Goal: Transaction & Acquisition: Book appointment/travel/reservation

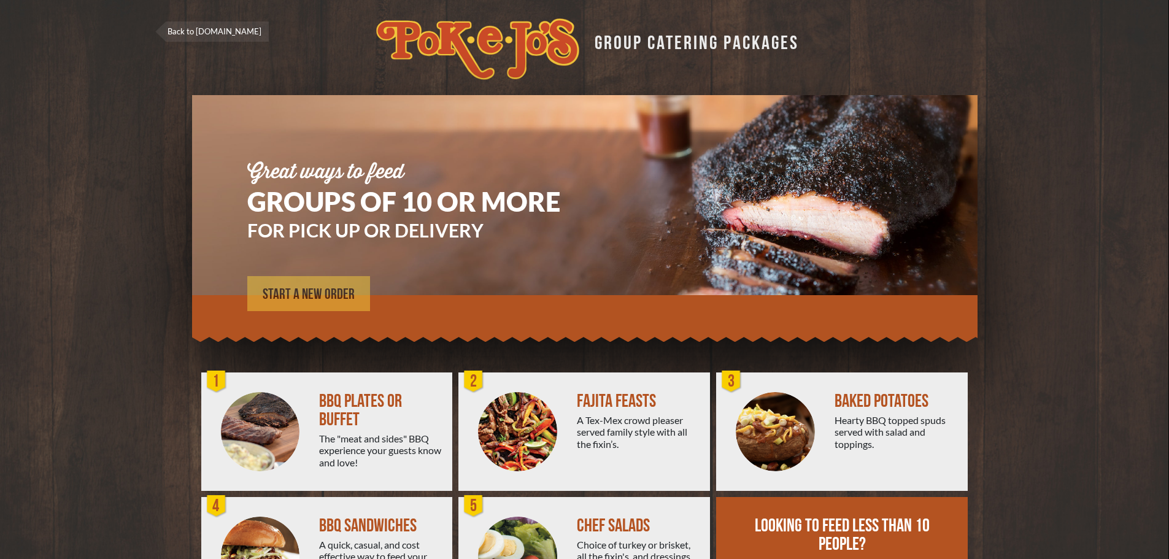
click at [312, 284] on link "START A NEW ORDER" at bounding box center [308, 293] width 123 height 35
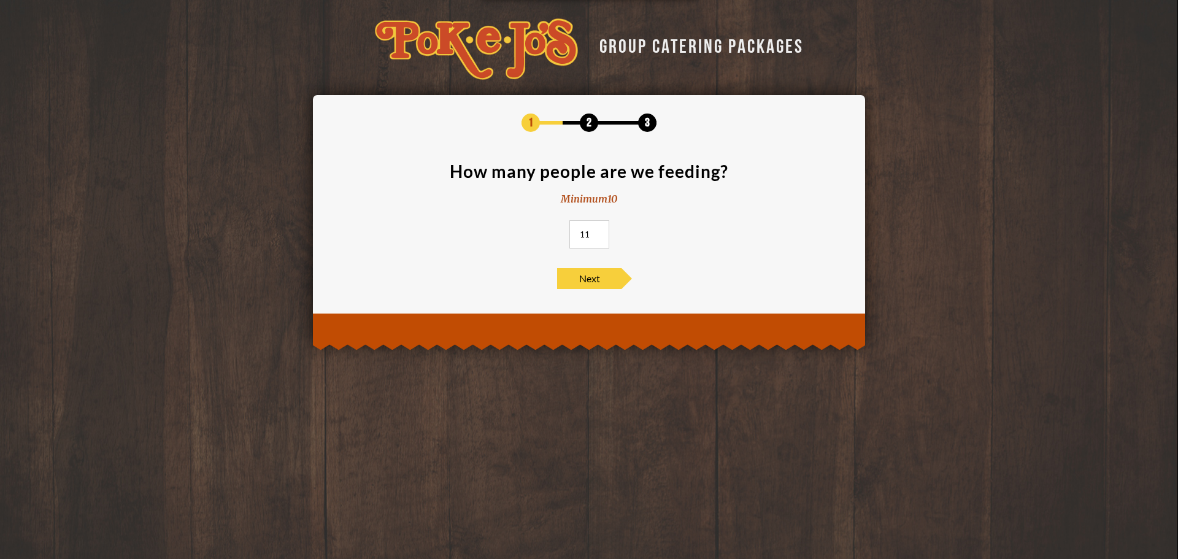
click at [598, 231] on input "11" at bounding box center [589, 234] width 40 height 28
click at [598, 231] on input "12" at bounding box center [589, 234] width 40 height 28
click at [598, 231] on input "13" at bounding box center [589, 234] width 40 height 28
click at [598, 231] on input "14" at bounding box center [589, 234] width 40 height 28
click at [598, 230] on input "15" at bounding box center [589, 234] width 40 height 28
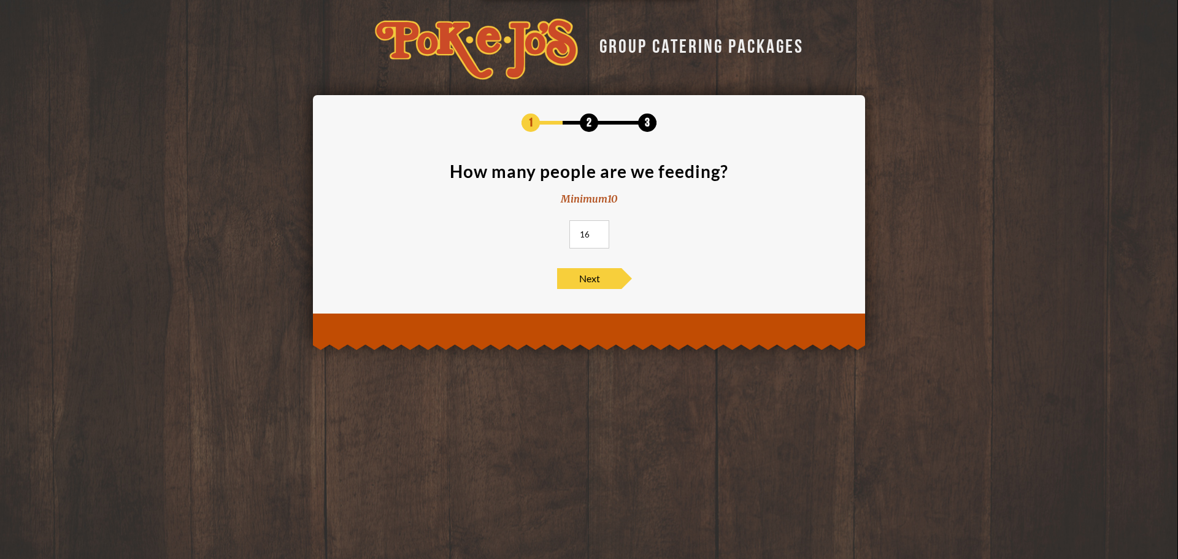
click at [598, 230] on input "16" at bounding box center [589, 234] width 40 height 28
click at [598, 230] on input "17" at bounding box center [589, 234] width 40 height 28
click at [598, 230] on input "18" at bounding box center [589, 234] width 40 height 28
click at [598, 230] on input "19" at bounding box center [589, 234] width 40 height 28
click at [598, 230] on input "20" at bounding box center [589, 234] width 40 height 28
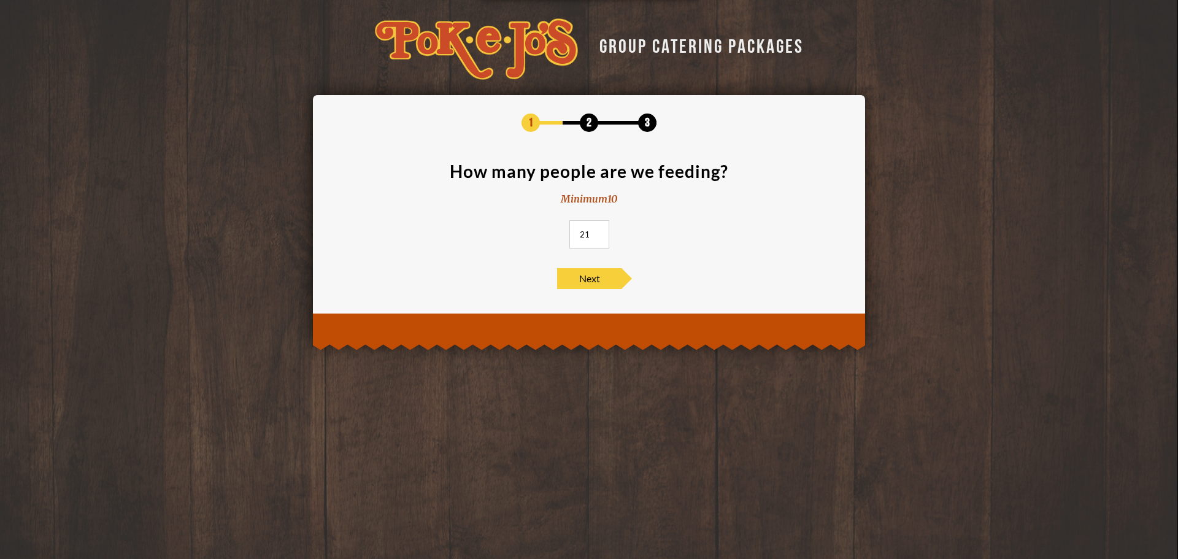
click at [598, 230] on input "21" at bounding box center [589, 234] width 40 height 28
click at [596, 235] on input "20" at bounding box center [589, 234] width 40 height 28
click at [599, 232] on input "21" at bounding box center [589, 234] width 40 height 28
click at [599, 232] on input "22" at bounding box center [589, 234] width 40 height 28
click at [599, 232] on input "23" at bounding box center [589, 234] width 40 height 28
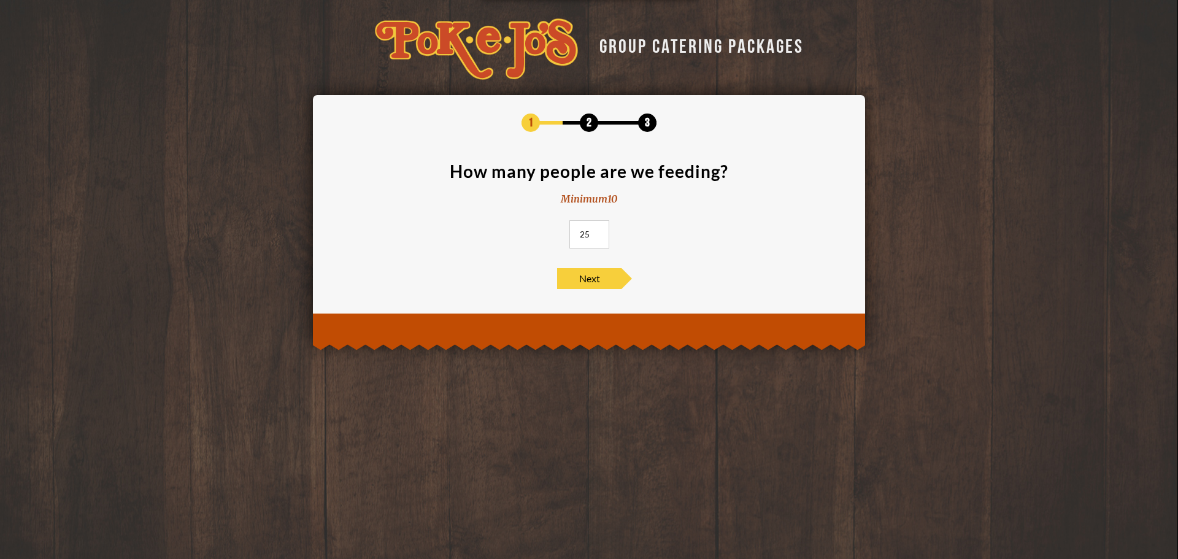
type input "25"
click at [599, 232] on input "25" at bounding box center [589, 234] width 40 height 28
click at [590, 277] on span "Next" at bounding box center [589, 278] width 64 height 21
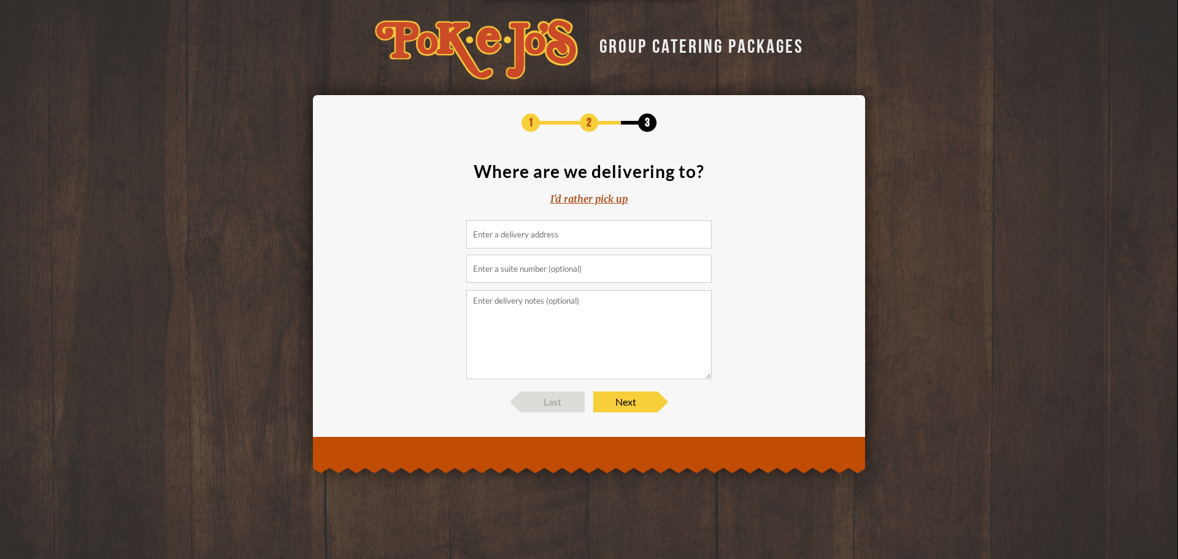
click at [601, 239] on input at bounding box center [588, 234] width 245 height 28
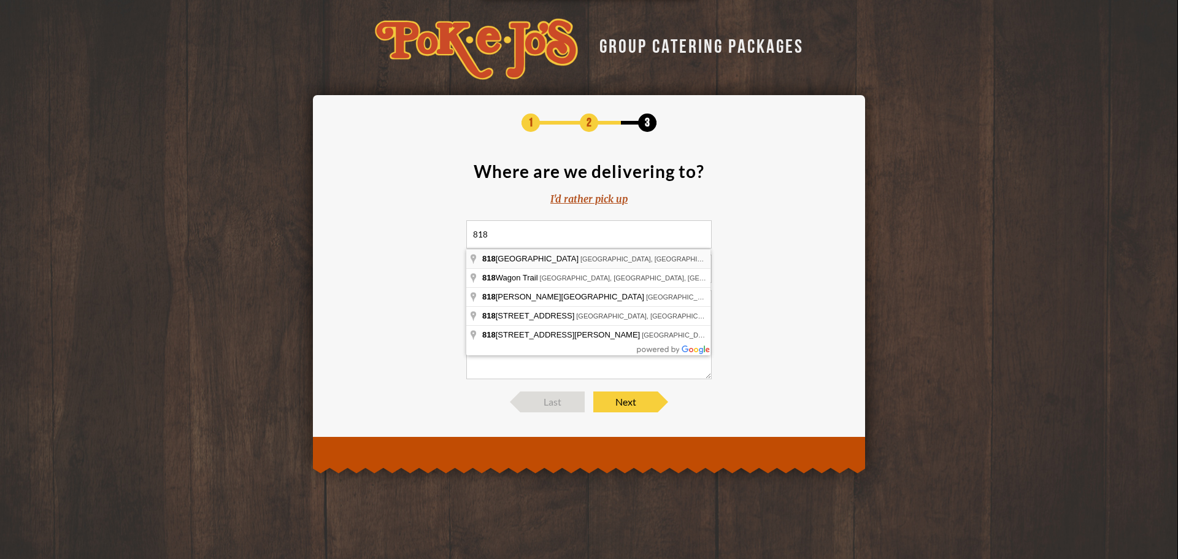
type input "[STREET_ADDRESS]"
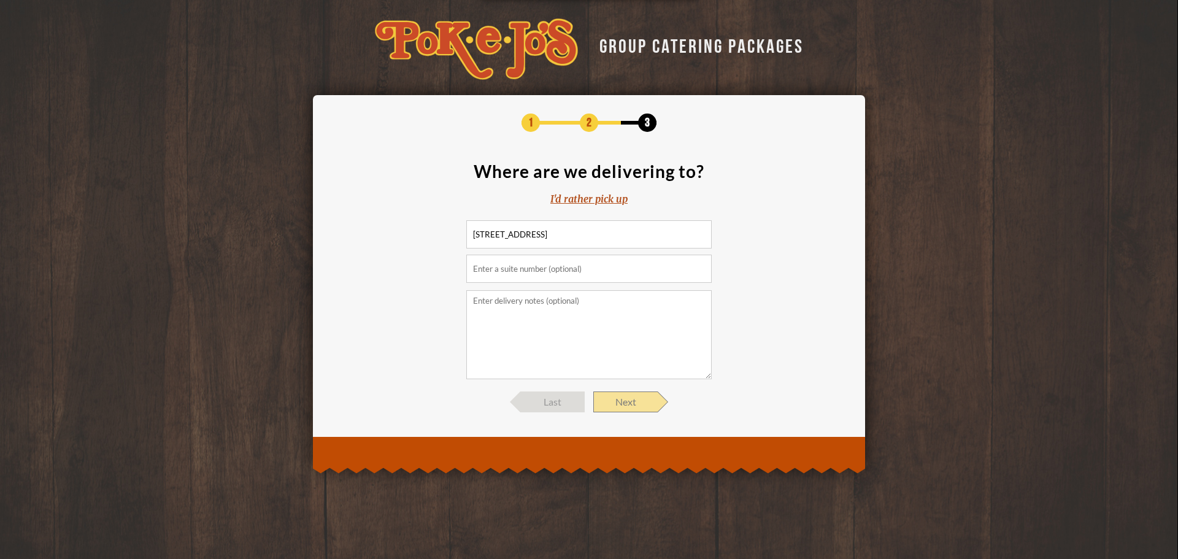
click at [618, 404] on span "Next" at bounding box center [625, 401] width 64 height 21
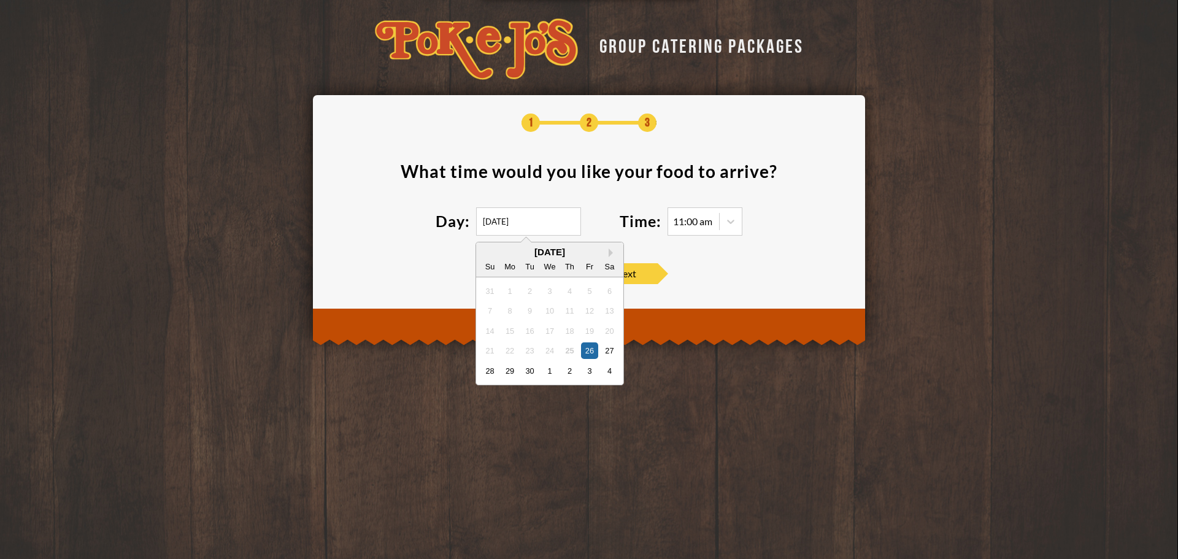
click at [512, 222] on input "[DATE]" at bounding box center [528, 221] width 105 height 28
